Goal: Task Accomplishment & Management: Manage account settings

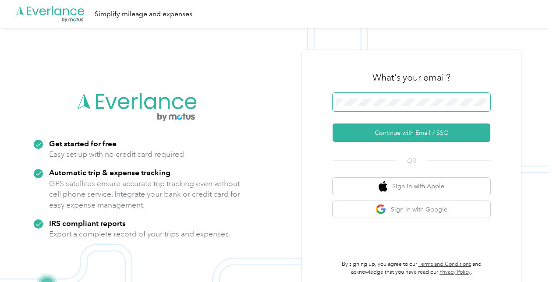
click at [390, 93] on span at bounding box center [412, 102] width 158 height 18
click at [389, 96] on span at bounding box center [412, 102] width 158 height 18
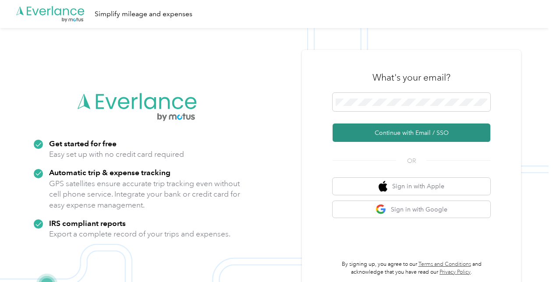
click at [385, 139] on button "Continue with Email / SSO" at bounding box center [412, 133] width 158 height 18
click at [397, 132] on button "Continue with Email / SSO" at bounding box center [412, 133] width 158 height 18
